Goal: Check status: Check status

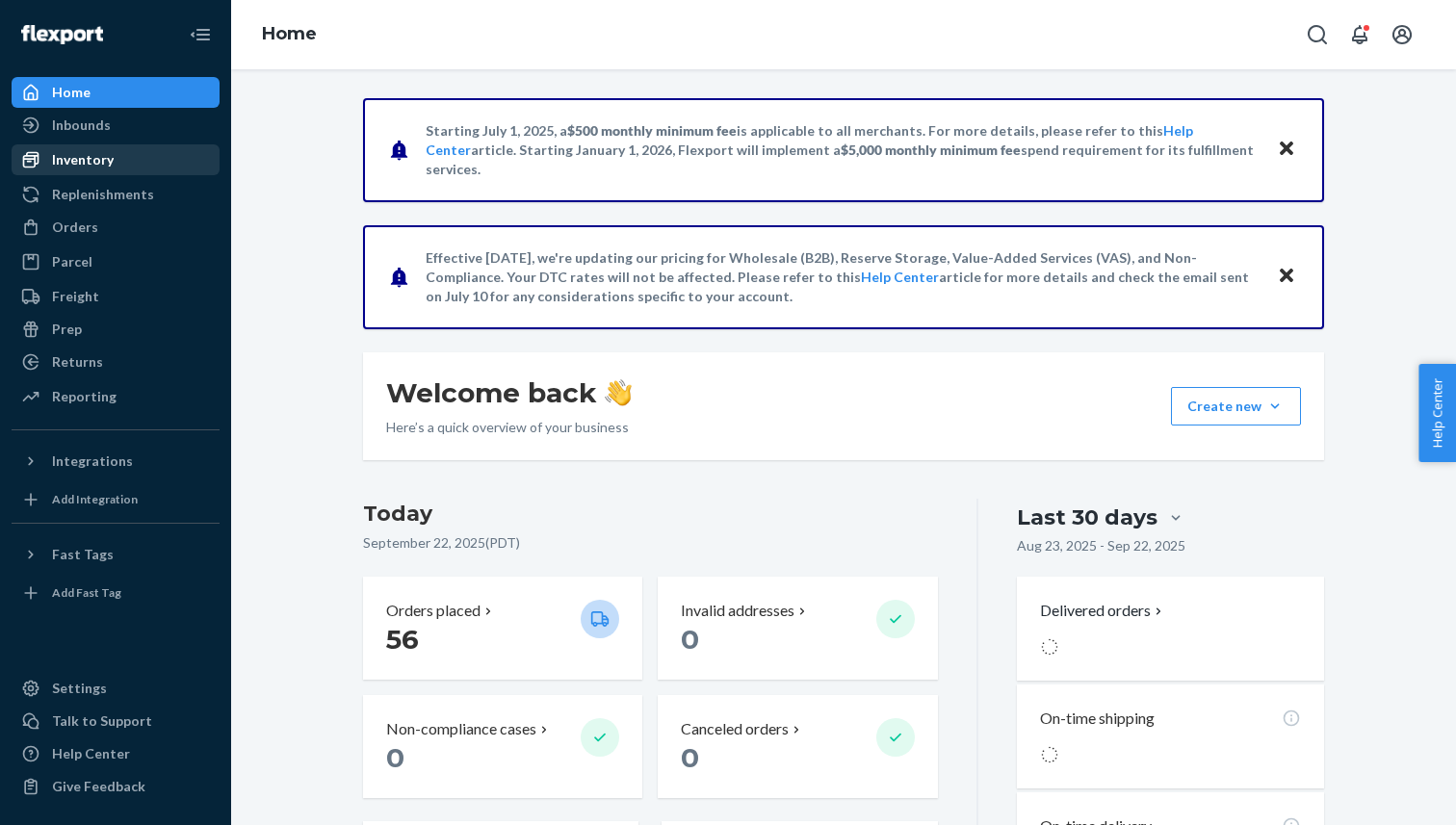
click at [89, 155] on div "Inventory" at bounding box center [82, 160] width 61 height 19
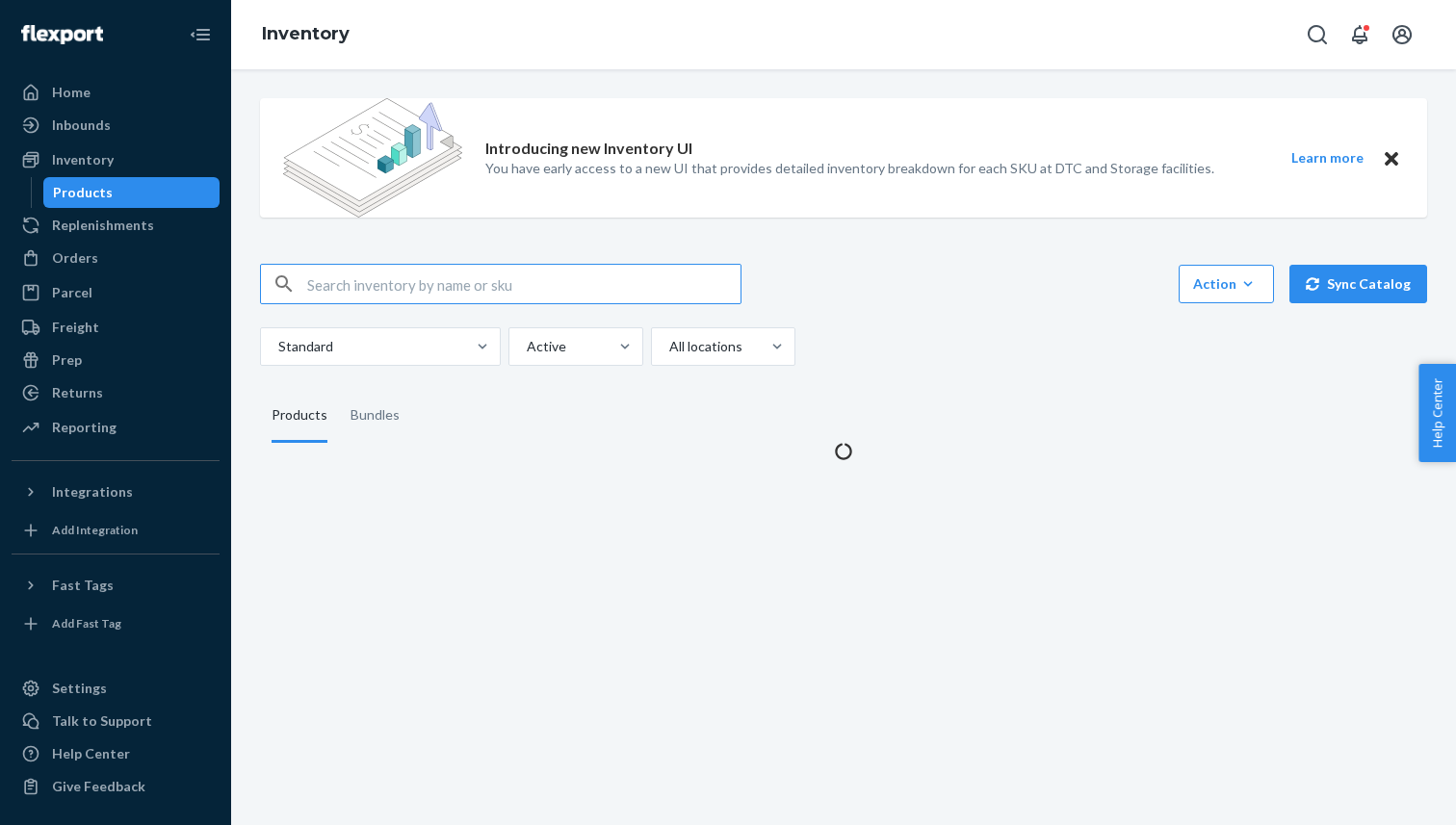
click at [408, 282] on input "text" at bounding box center [523, 284] width 433 height 39
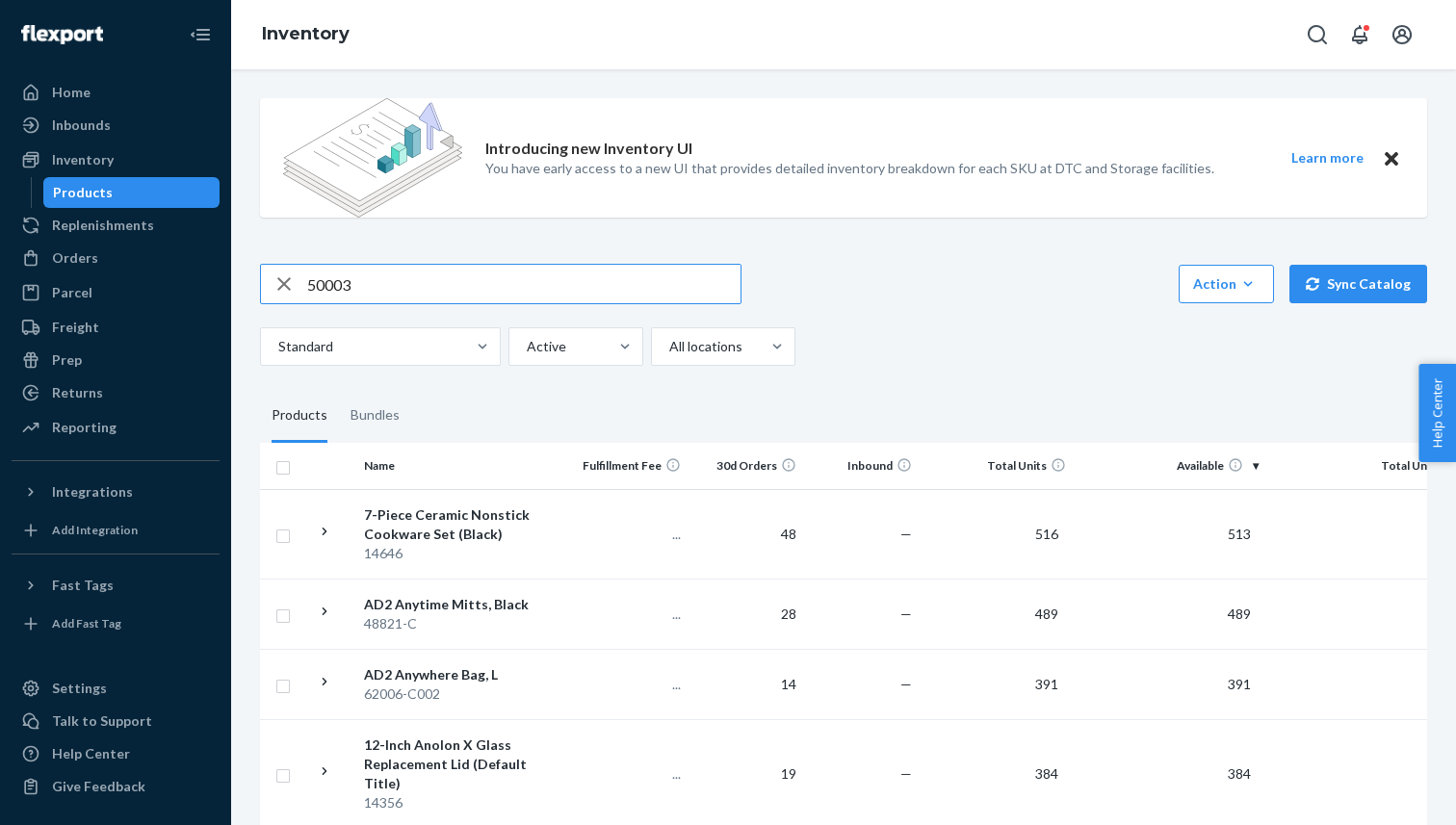
type input "50003"
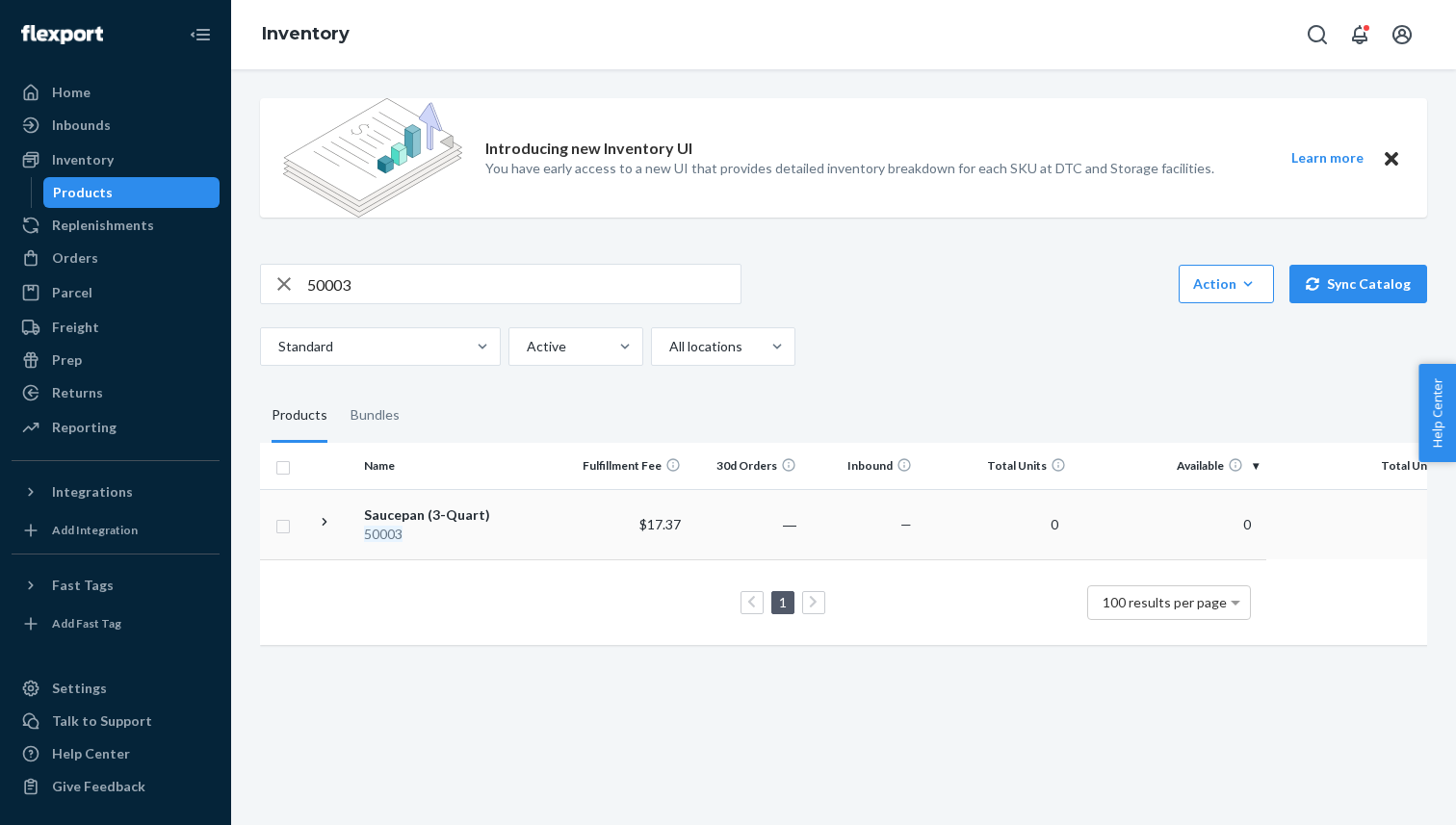
click at [380, 513] on div "Saucepan (3-Quart)" at bounding box center [464, 516] width 201 height 19
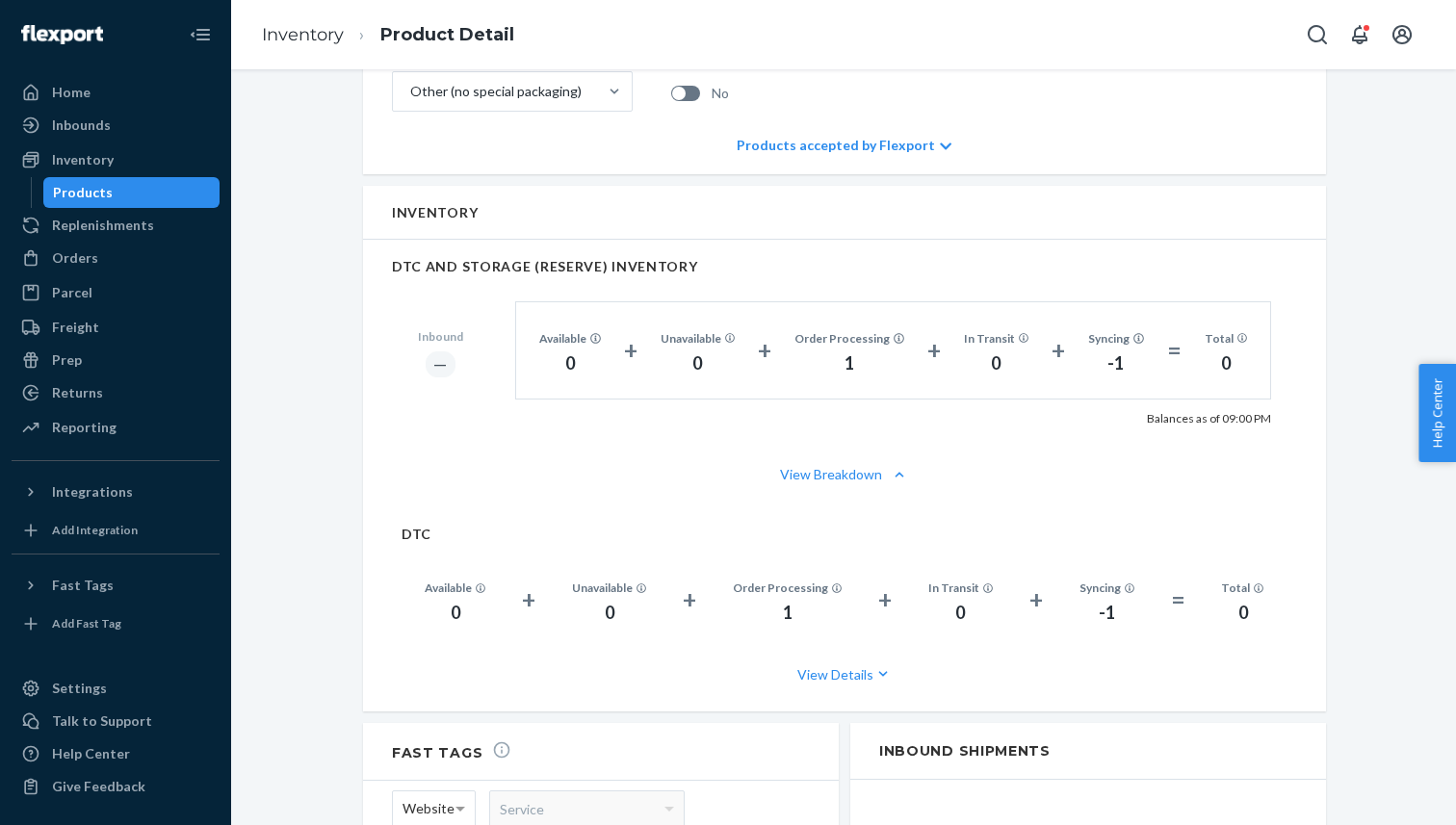
scroll to position [1087, 0]
